Goal: Task Accomplishment & Management: Use online tool/utility

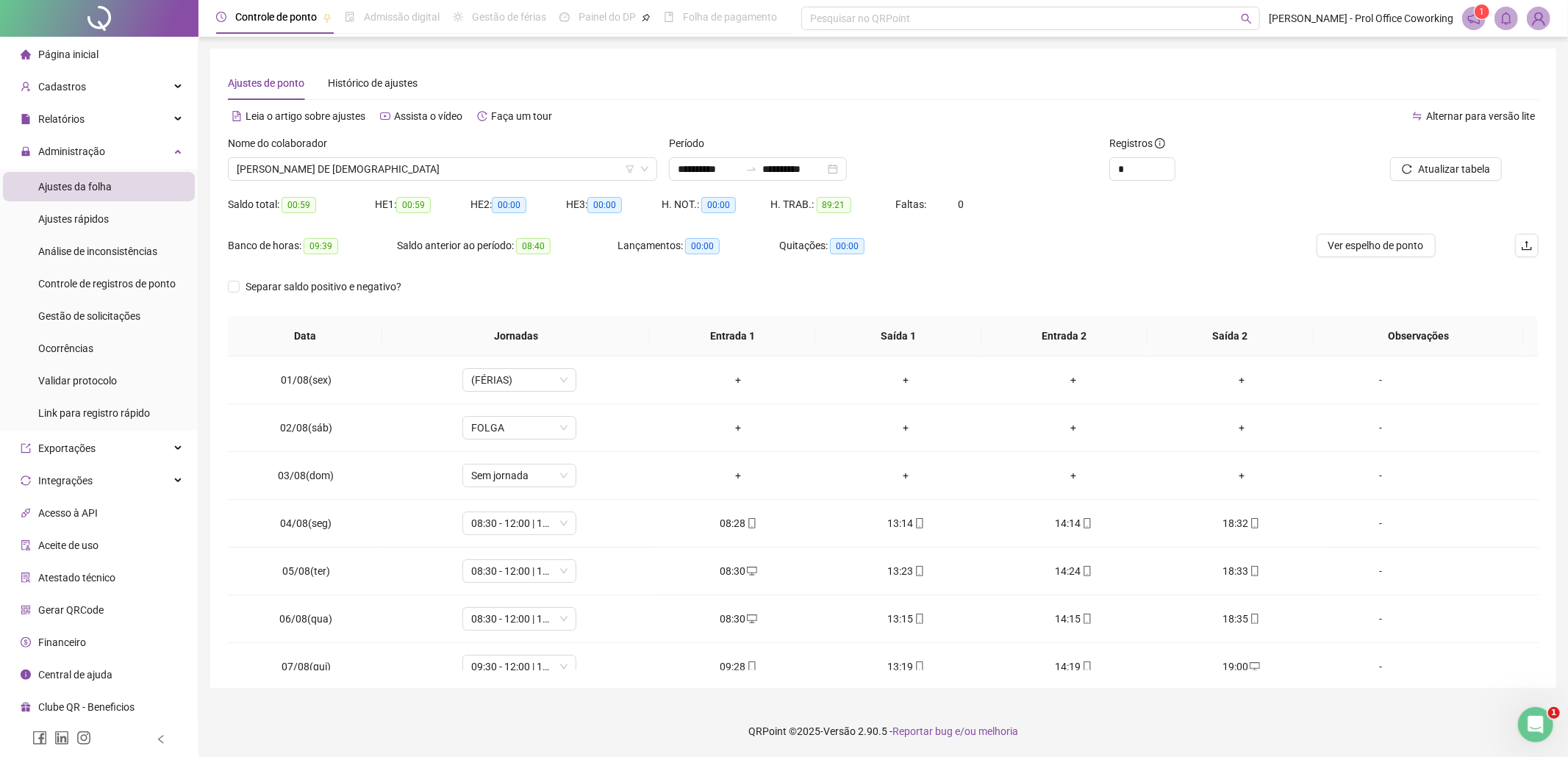
scroll to position [503, 0]
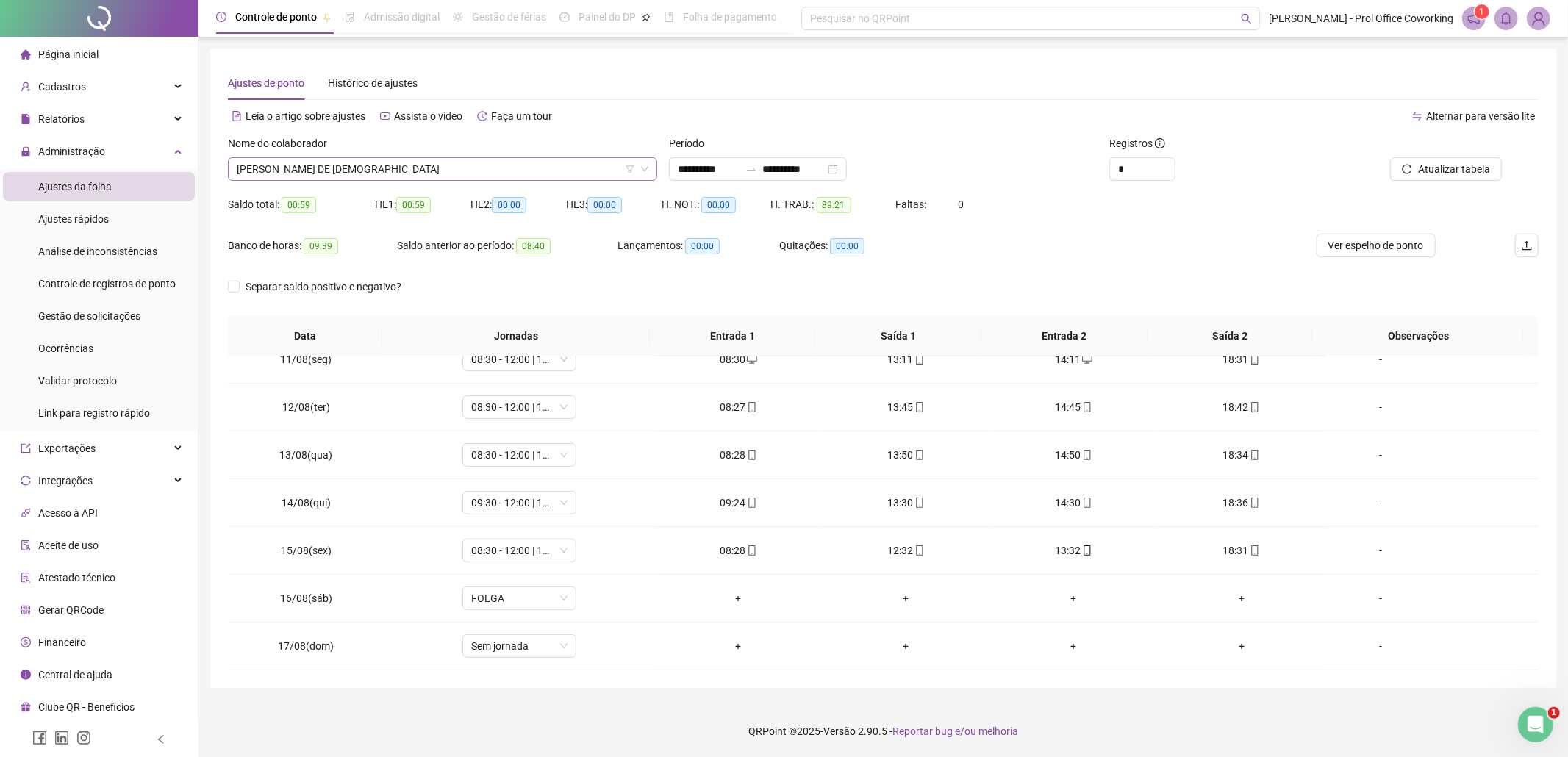
click at [382, 167] on span "[PERSON_NAME] DE [DEMOGRAPHIC_DATA]" at bounding box center [442, 169] width 412 height 22
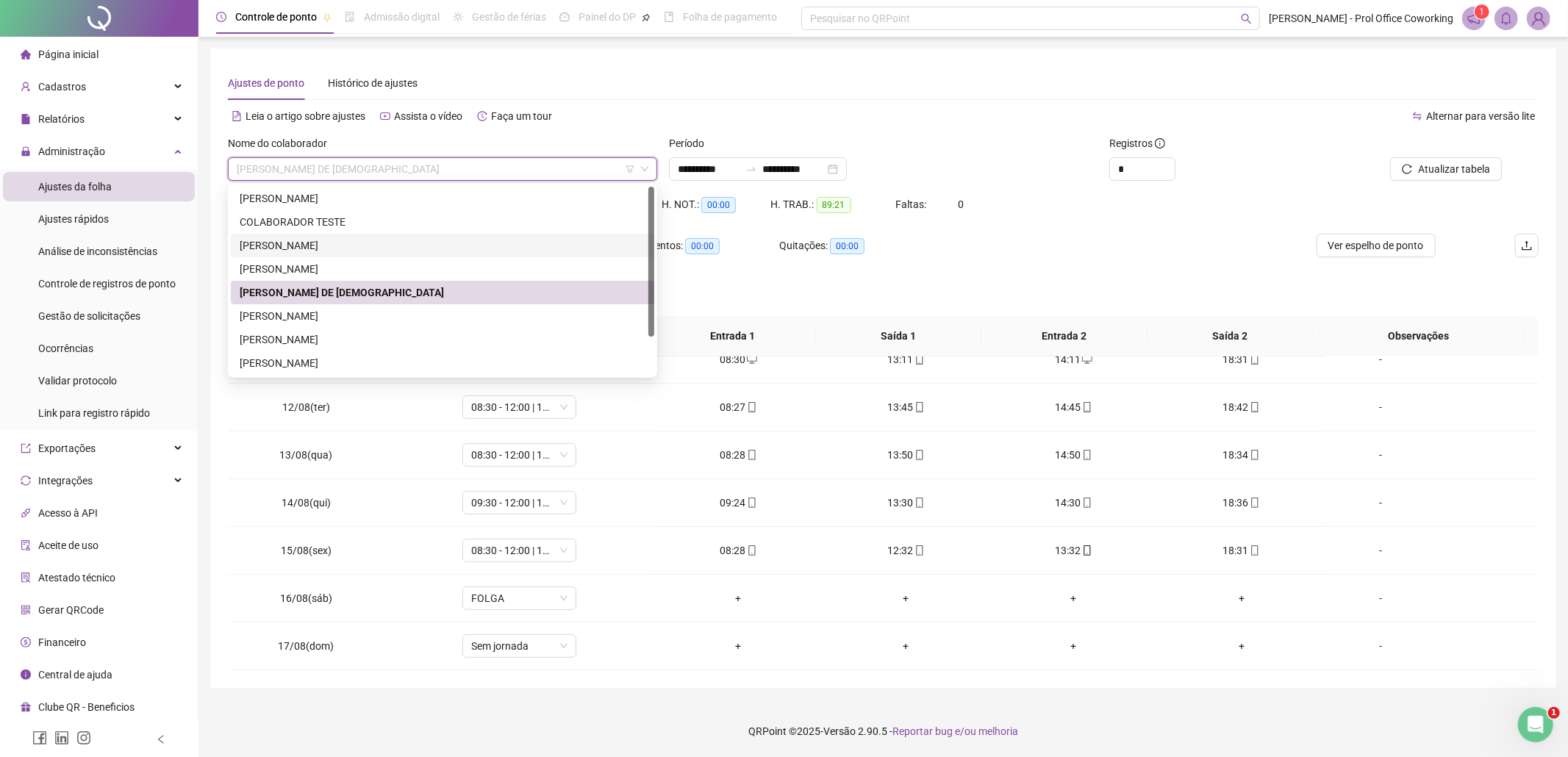
drag, startPoint x: 303, startPoint y: 248, endPoint x: 440, endPoint y: 264, distance: 137.9
click at [306, 248] on div "[PERSON_NAME]" at bounding box center [443, 245] width 406 height 16
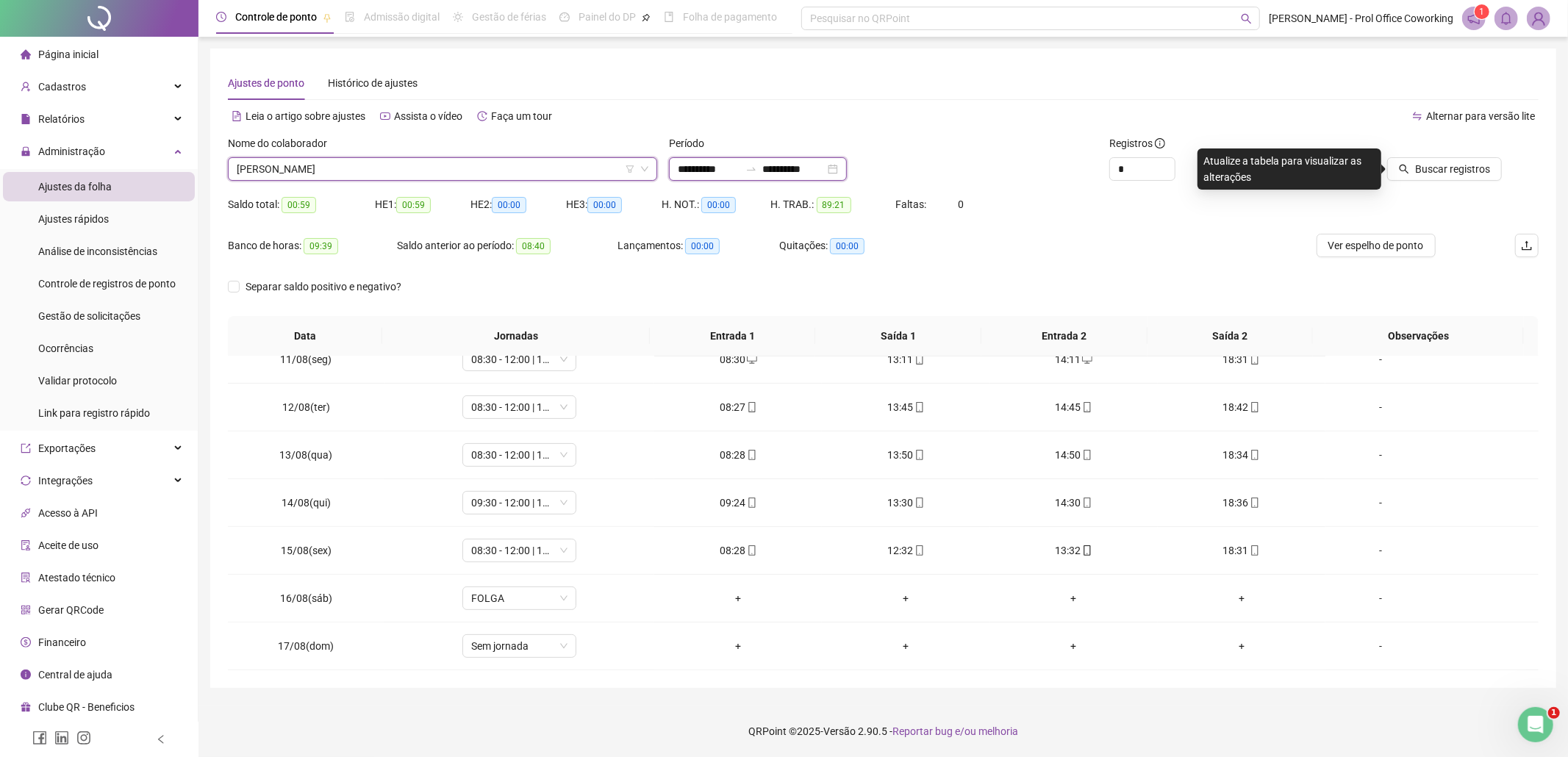
click at [818, 173] on input "**********" at bounding box center [794, 168] width 62 height 16
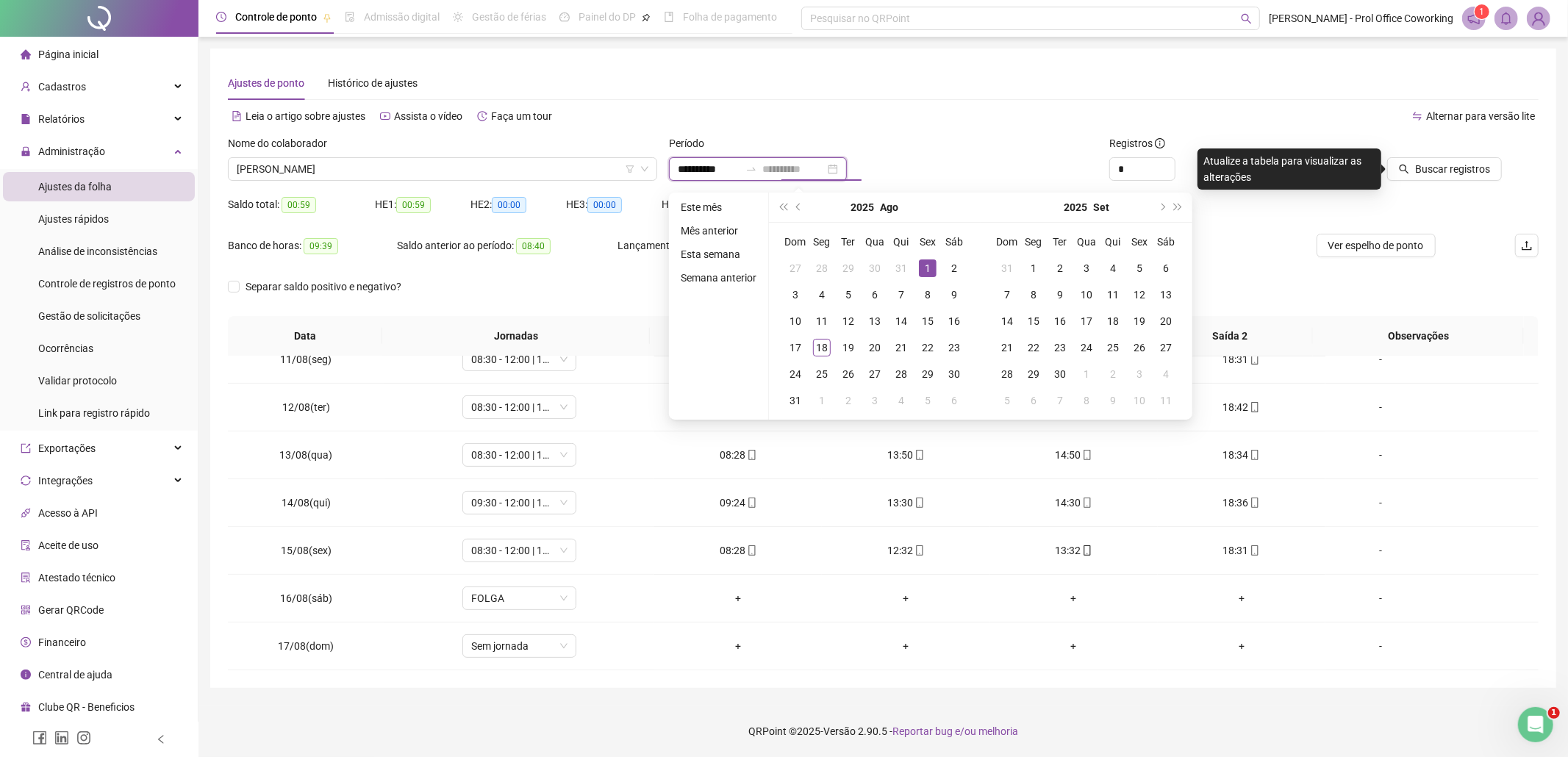
type input "**********"
click at [925, 265] on div "1" at bounding box center [927, 268] width 18 height 18
click at [815, 347] on div "18" at bounding box center [822, 347] width 18 height 18
type input "**********"
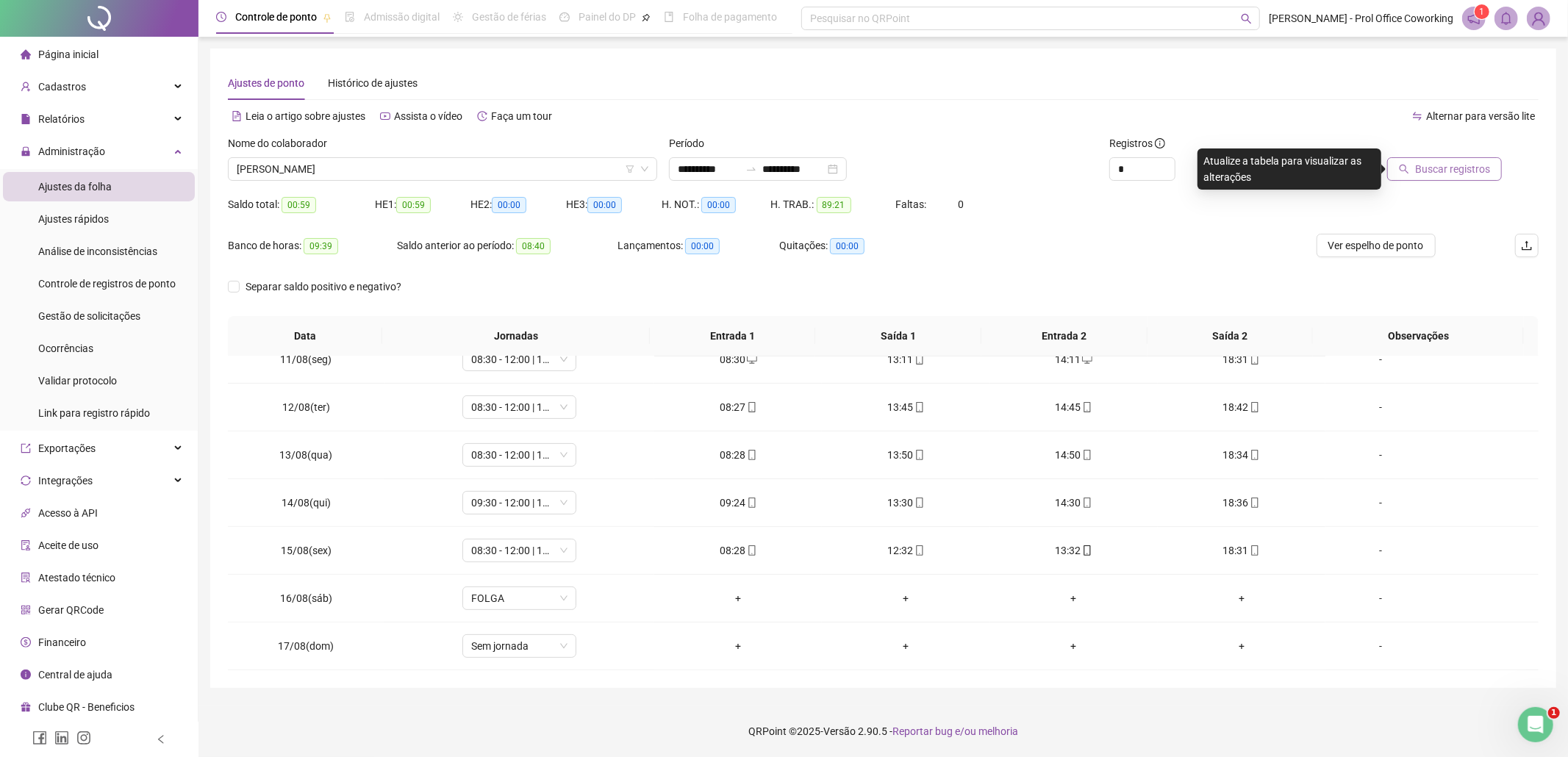
click at [1459, 177] on button "Buscar registros" at bounding box center [1445, 169] width 115 height 24
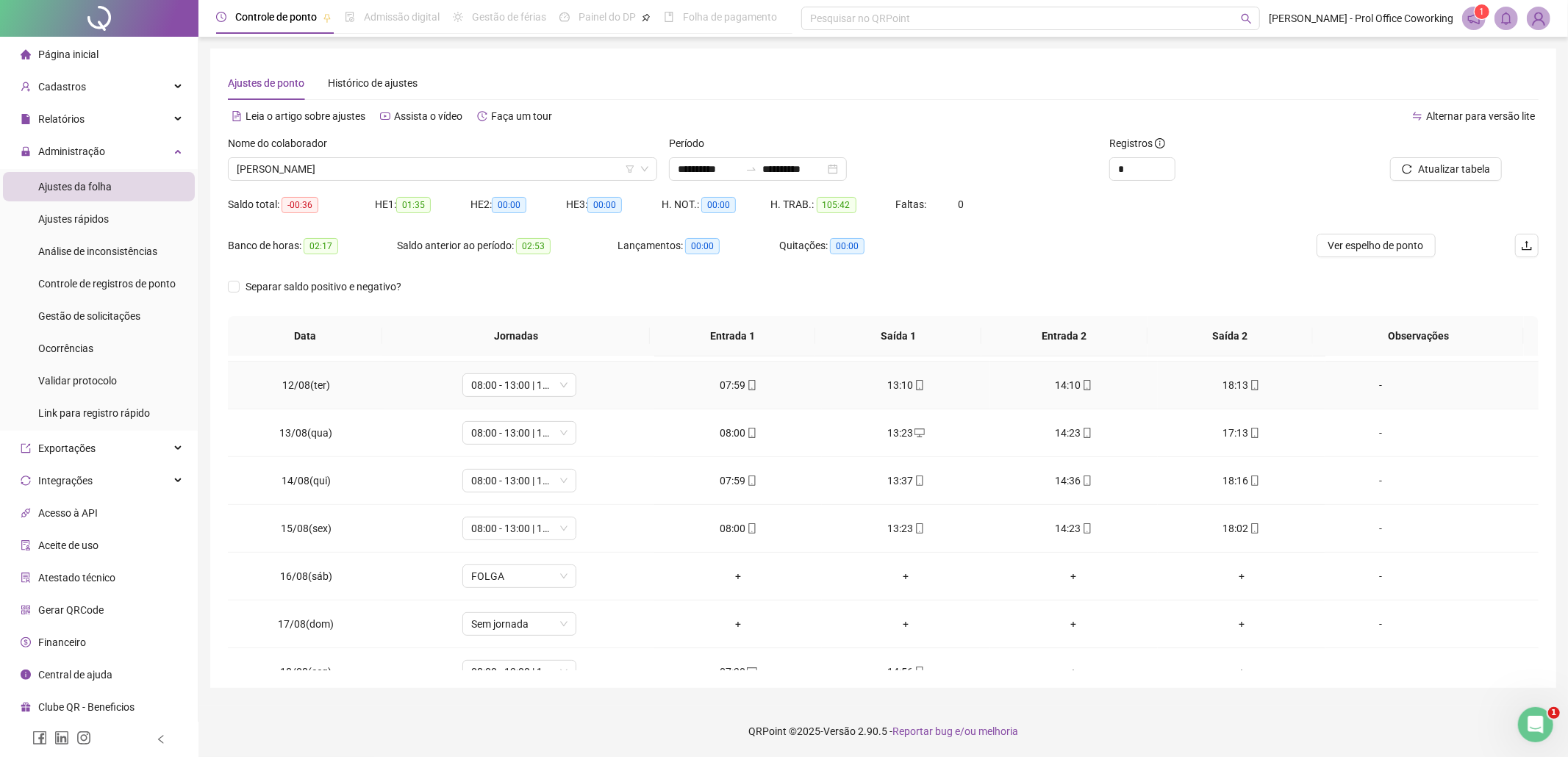
scroll to position [551, 0]
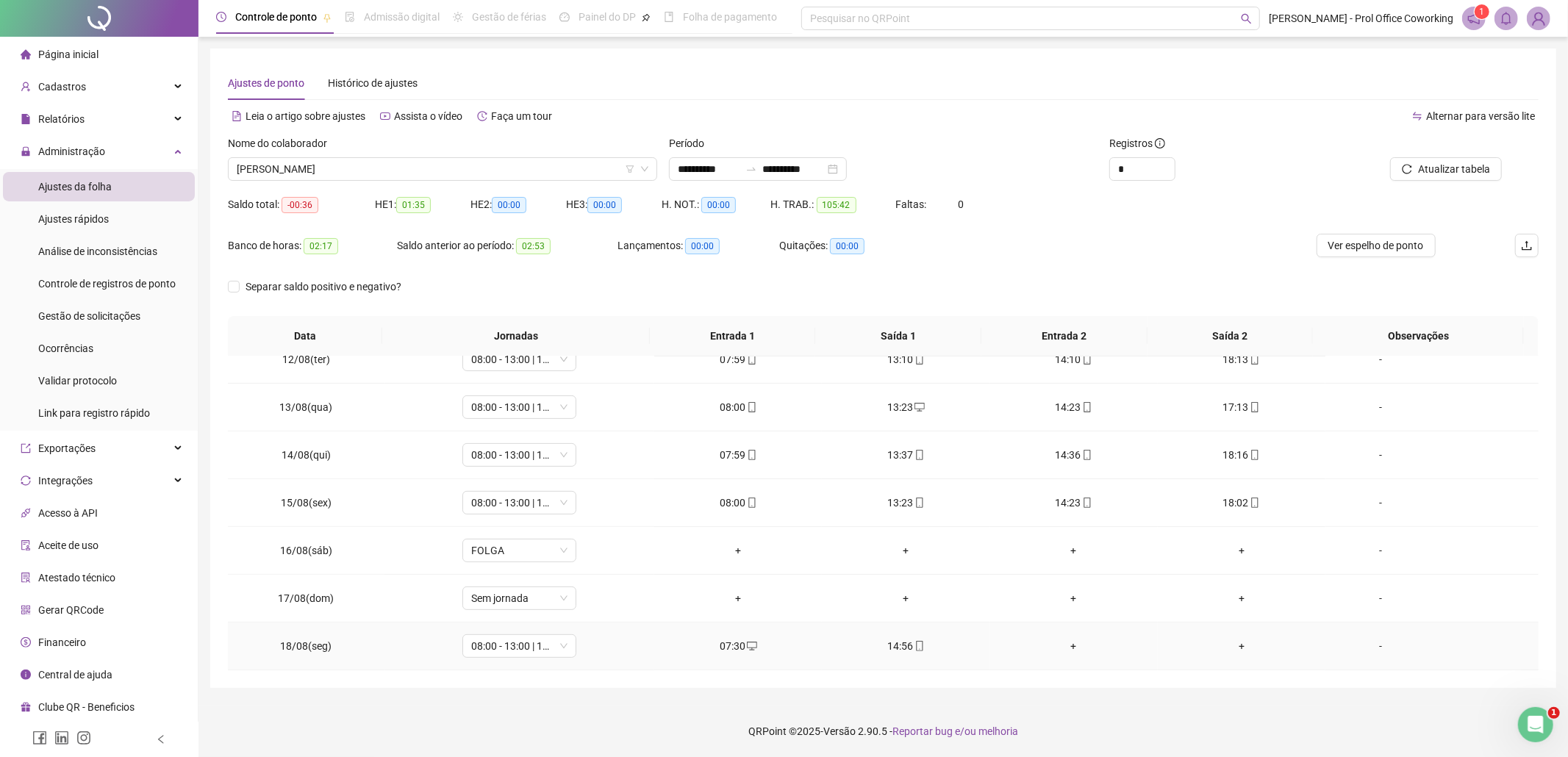
drag, startPoint x: 1065, startPoint y: 644, endPoint x: 1012, endPoint y: 651, distance: 53.5
click at [1063, 645] on div "+" at bounding box center [1074, 645] width 144 height 16
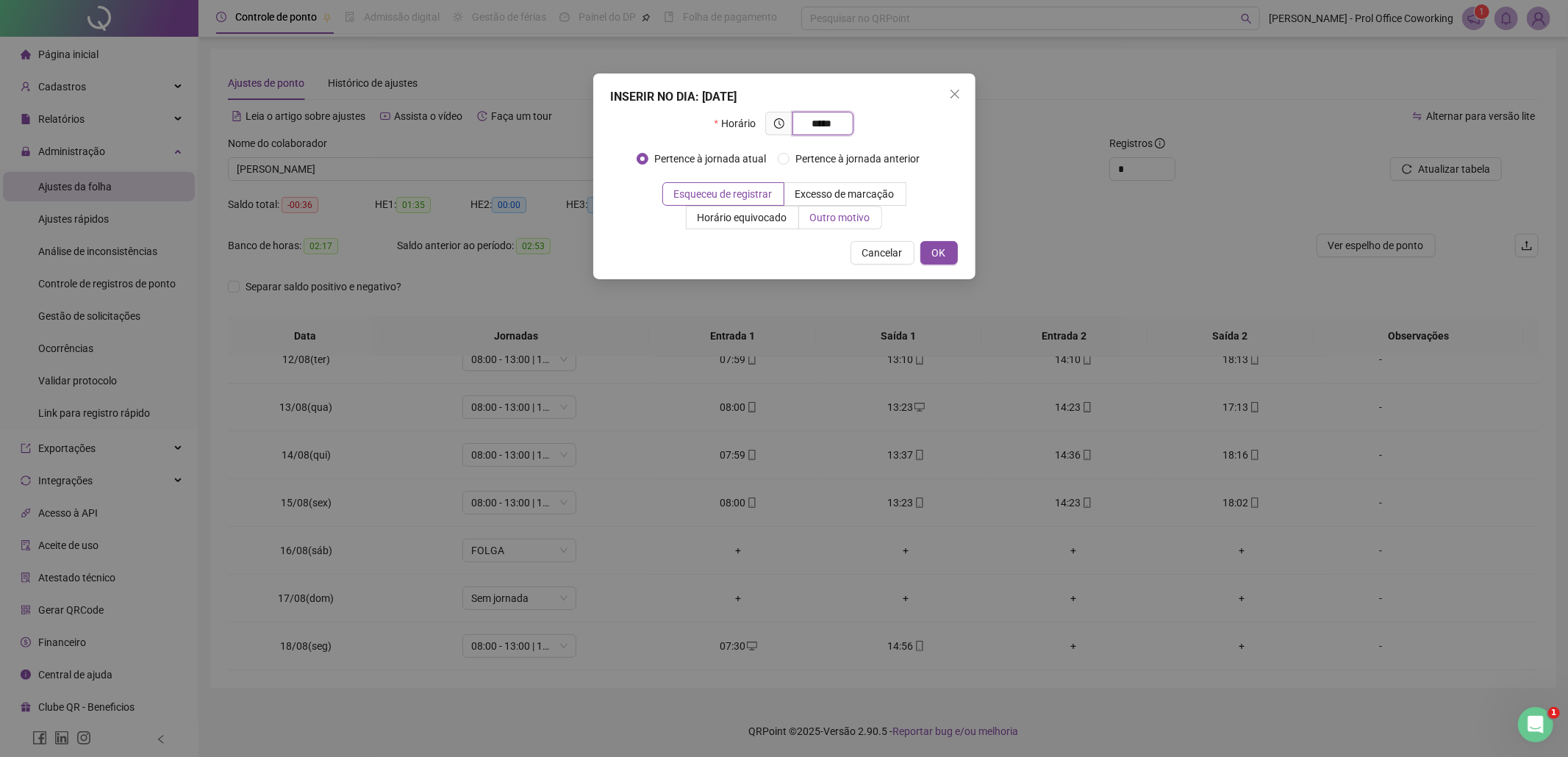
type input "*****"
click at [849, 216] on span "Outro motivo" at bounding box center [840, 218] width 60 height 12
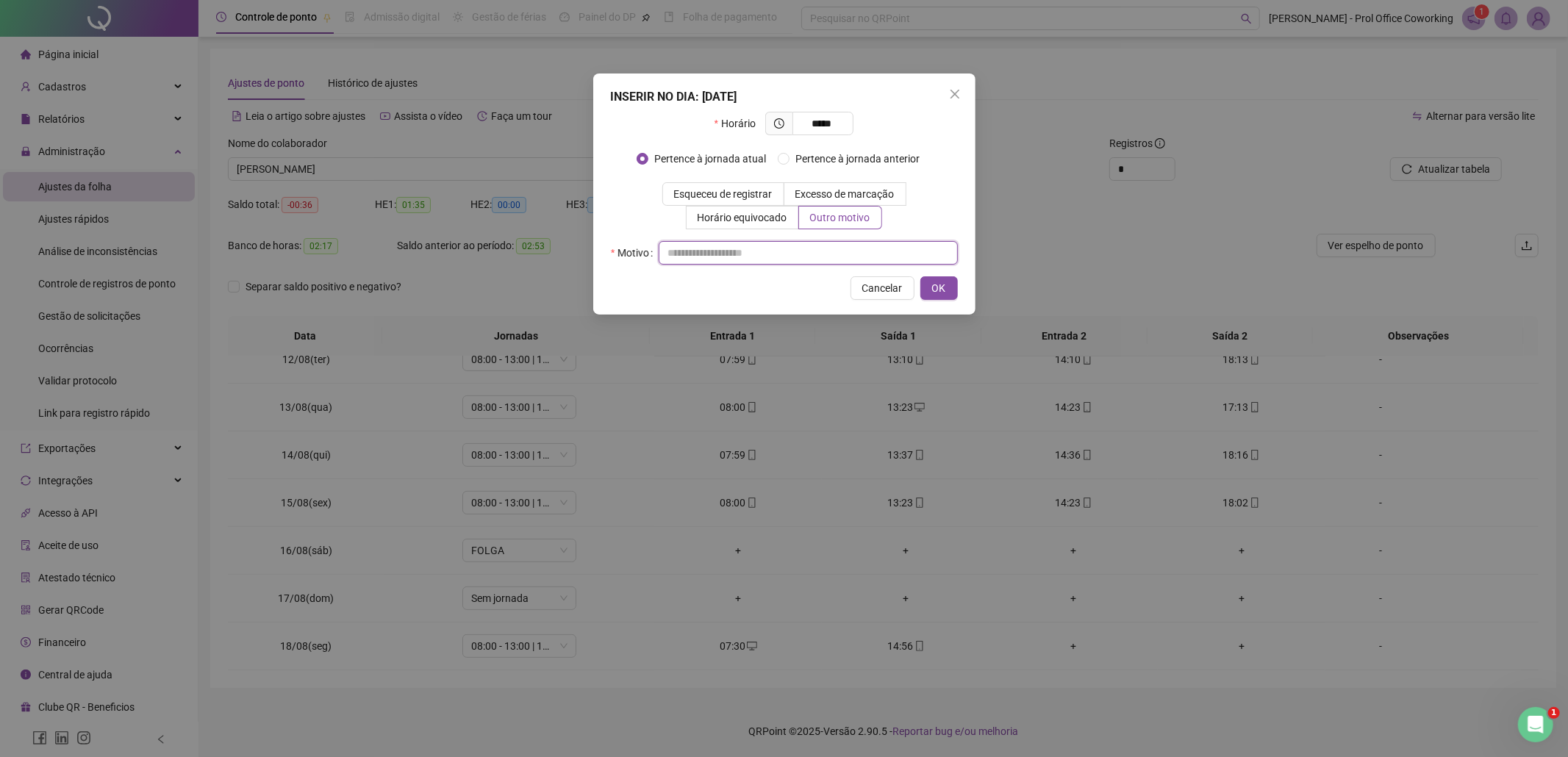
click at [706, 257] on input "text" at bounding box center [808, 253] width 299 height 24
type input "*"
drag, startPoint x: 942, startPoint y: 286, endPoint x: 1036, endPoint y: 316, distance: 98.7
click at [942, 286] on span "OK" at bounding box center [939, 287] width 14 height 16
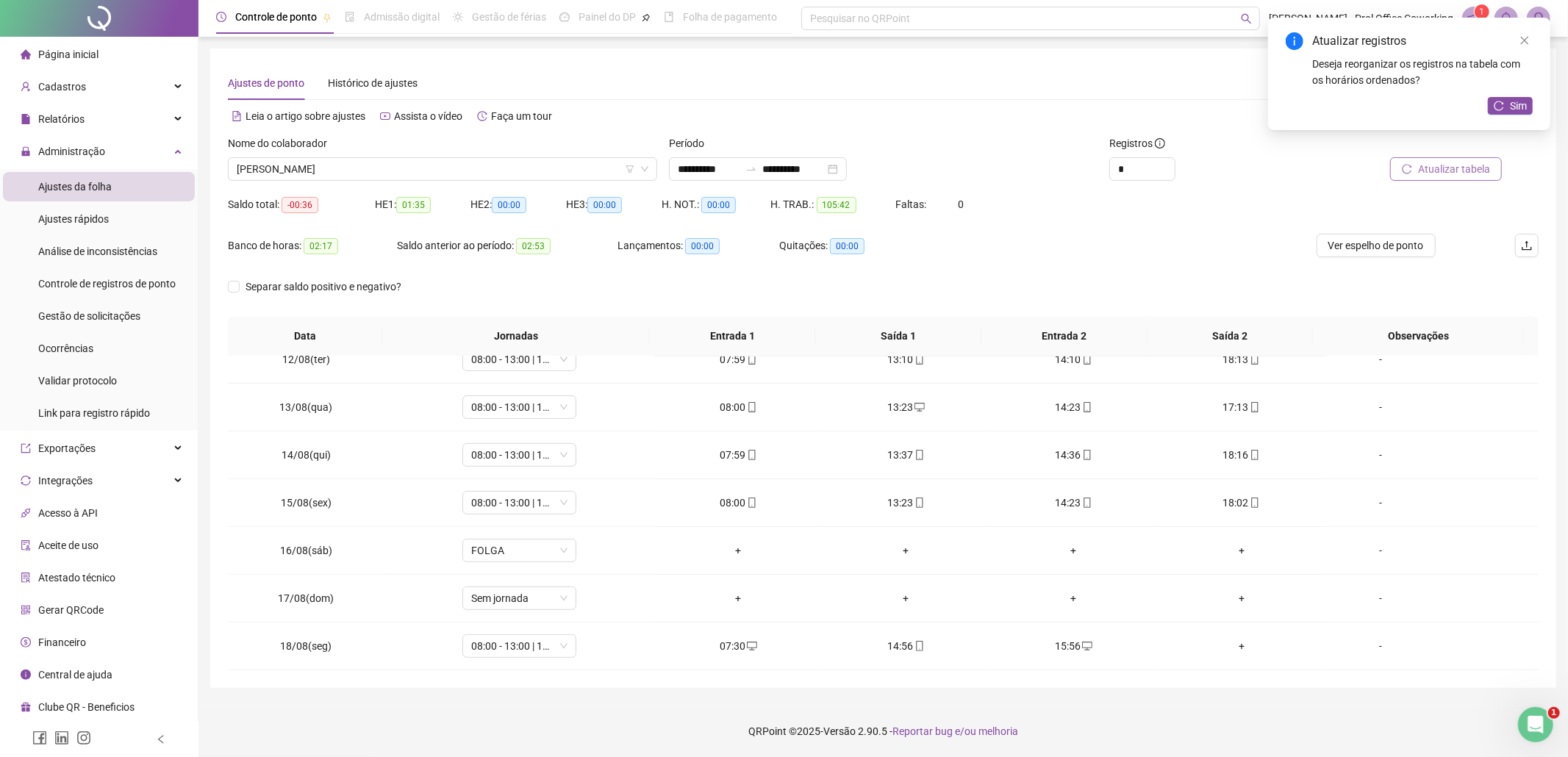
click at [1471, 161] on span "Atualizar tabela" at bounding box center [1454, 168] width 72 height 16
click at [1517, 105] on span "Sim" at bounding box center [1519, 106] width 17 height 16
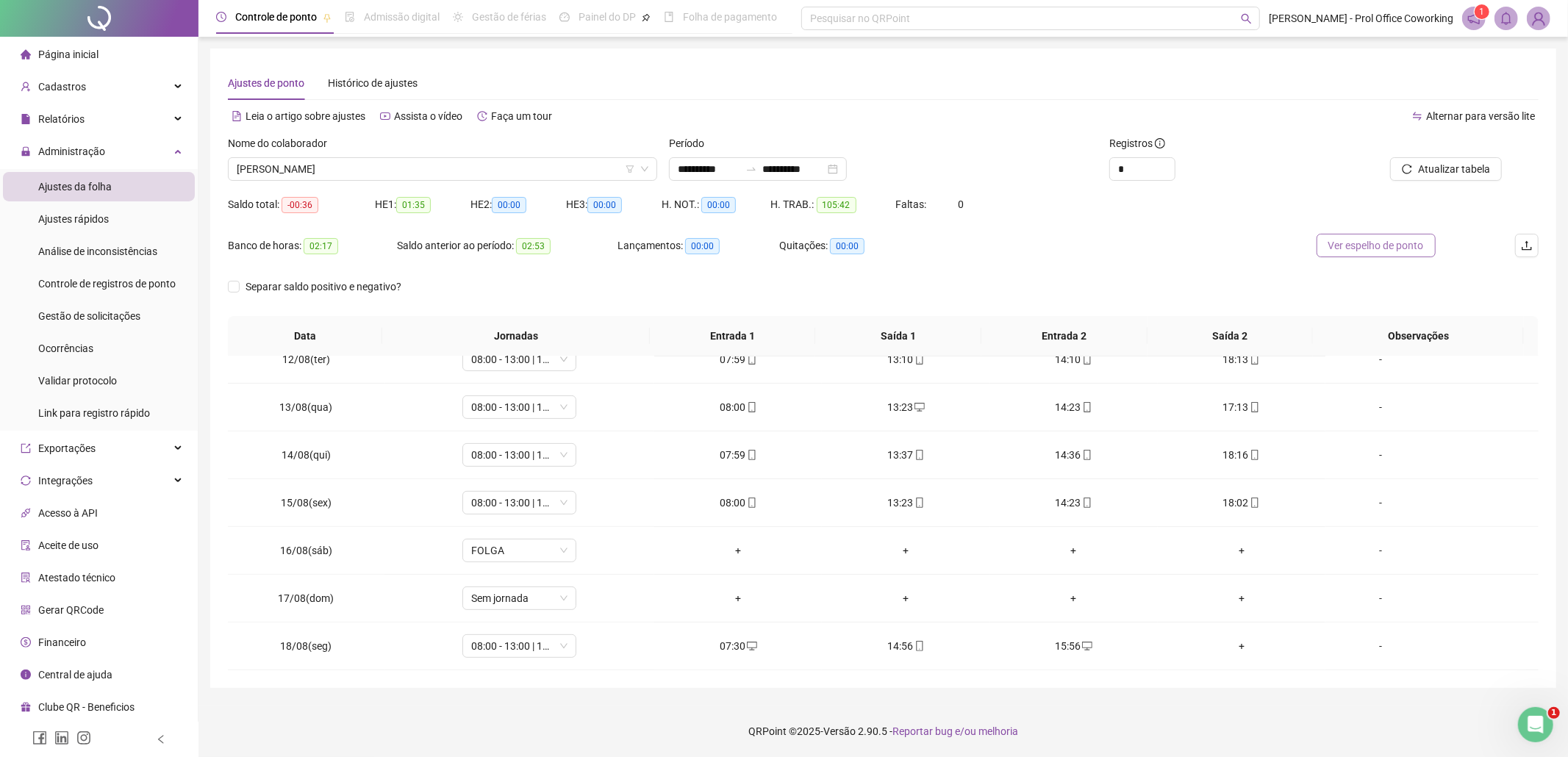
click at [1404, 242] on span "Ver espelho de ponto" at bounding box center [1376, 245] width 96 height 16
